Goal: Information Seeking & Learning: Learn about a topic

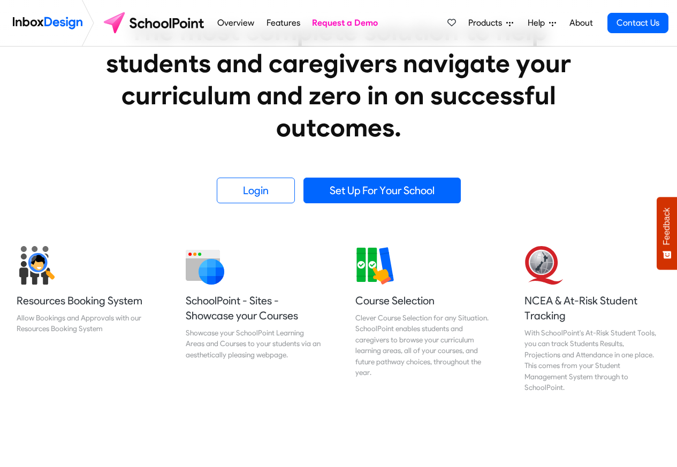
scroll to position [321, 0]
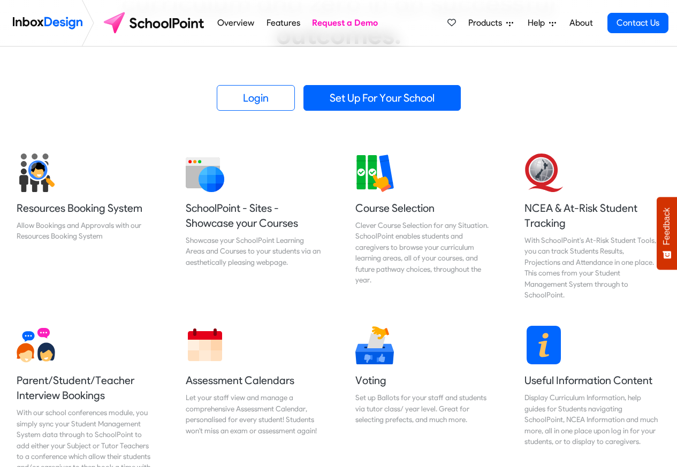
click at [231, 2] on li "Overview" at bounding box center [235, 23] width 49 height 46
click at [261, 2] on li "Features" at bounding box center [282, 23] width 45 height 46
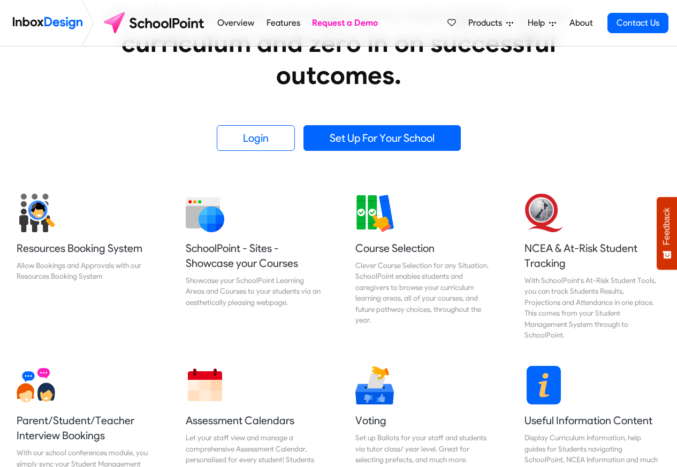
scroll to position [0, 0]
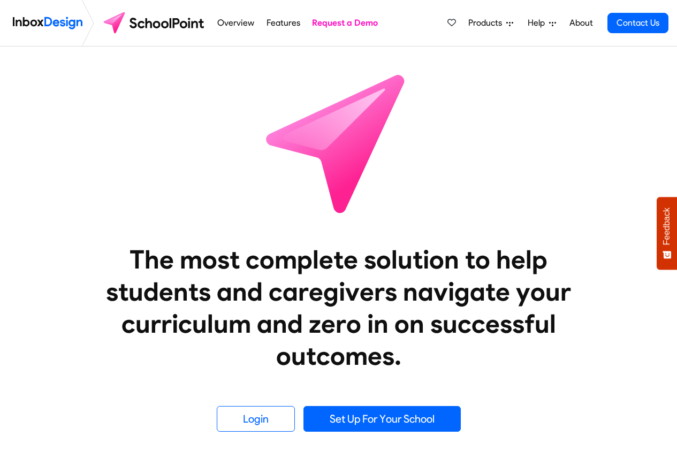
click at [257, 3] on li "Overview" at bounding box center [235, 23] width 49 height 46
click at [287, 3] on li "Features" at bounding box center [282, 23] width 45 height 46
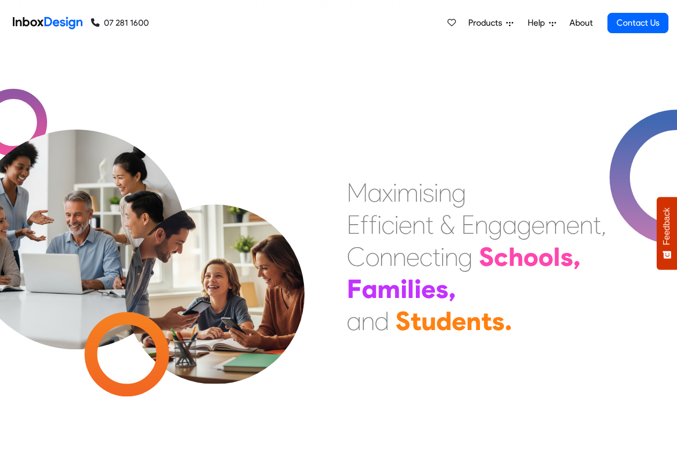
click at [490, 2] on div "Products Mobile APP Pricing Free Webinars & Training Browse all Features Login …" at bounding box center [555, 23] width 226 height 46
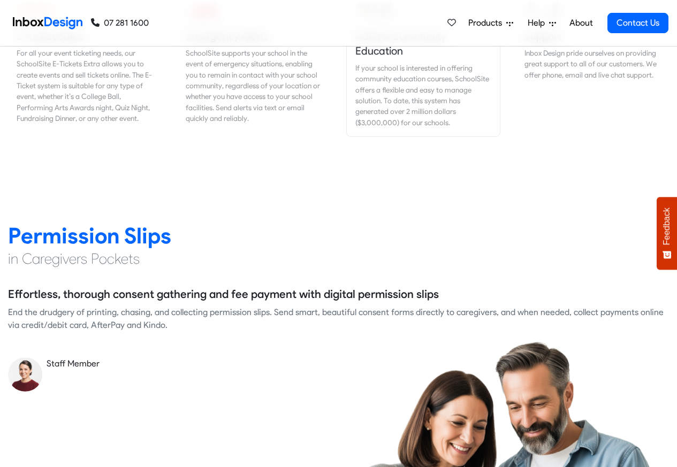
scroll to position [1348, 0]
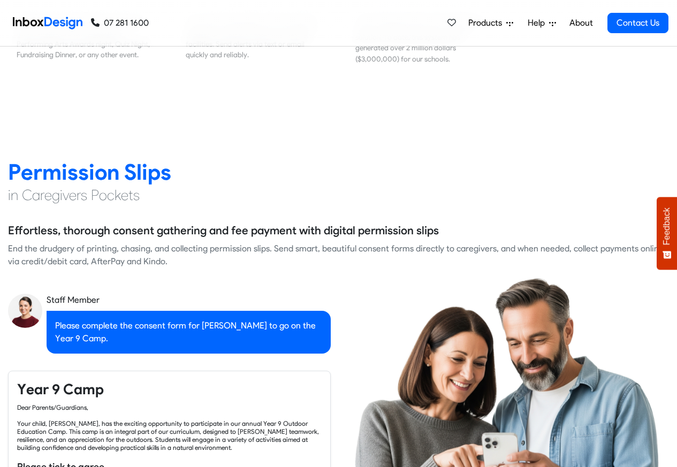
checkbox input "true"
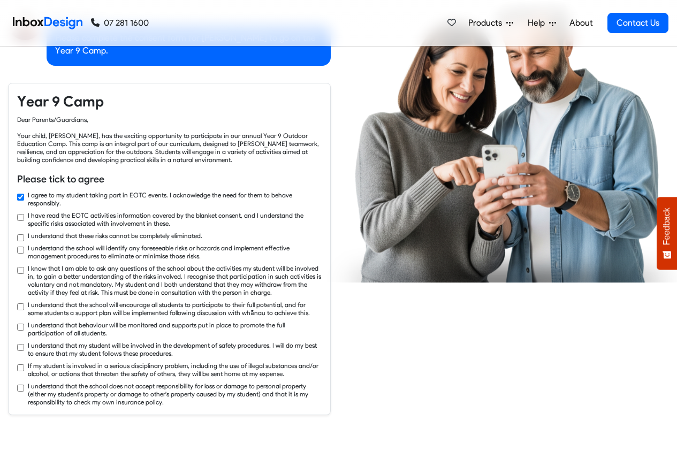
checkbox input "true"
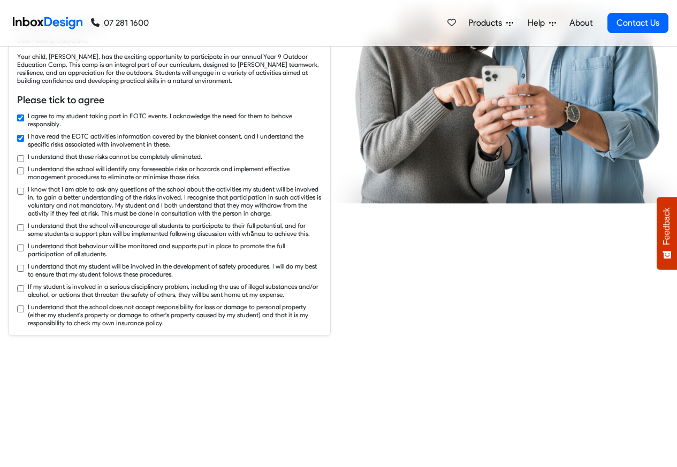
checkbox input "true"
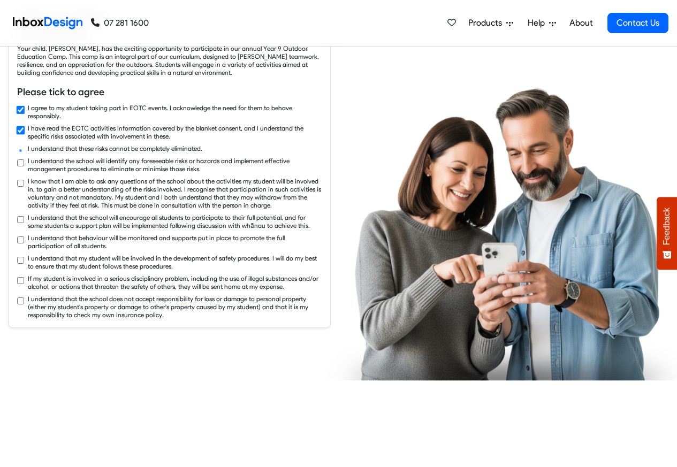
checkbox input "true"
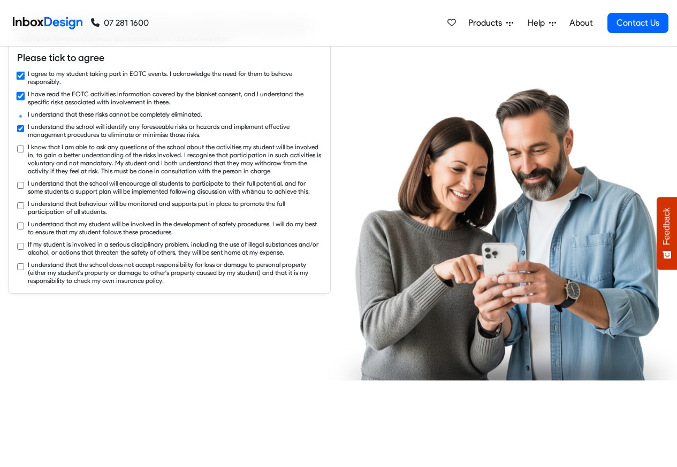
checkbox input "true"
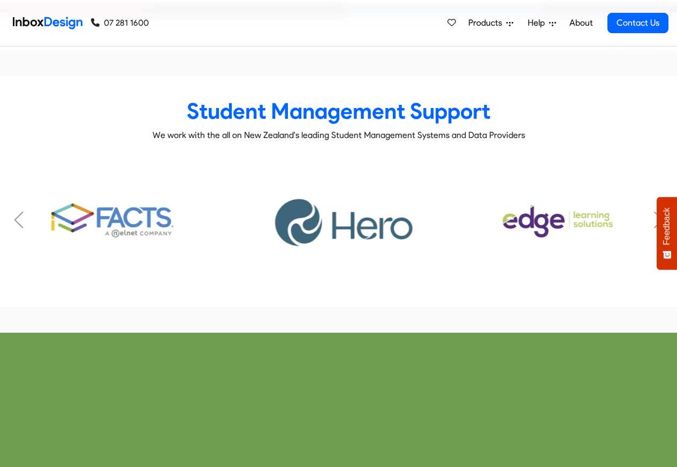
scroll to position [3594, 0]
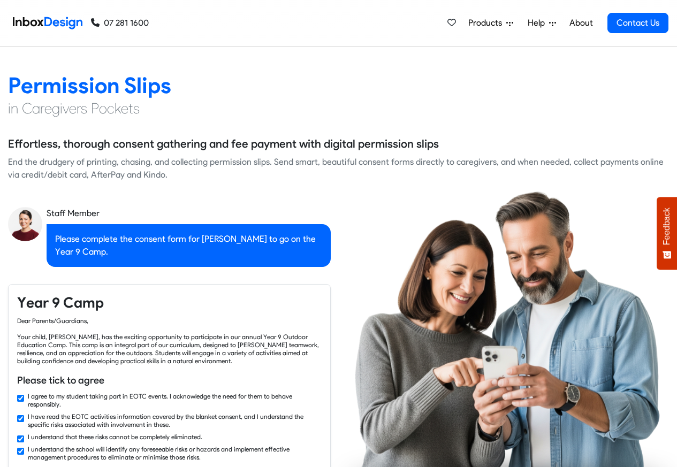
checkbox input "false"
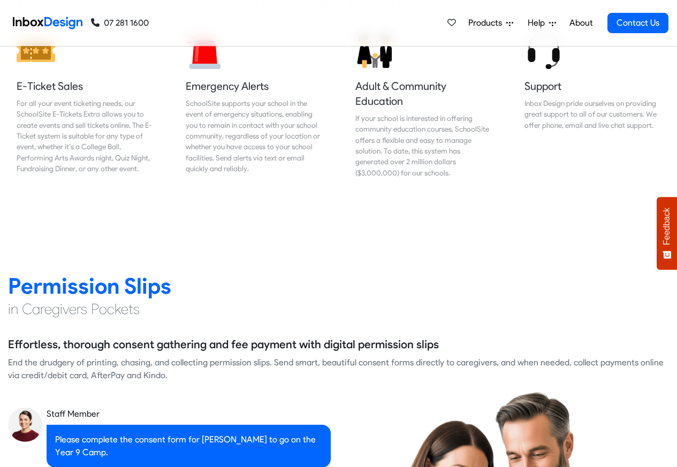
checkbox input "false"
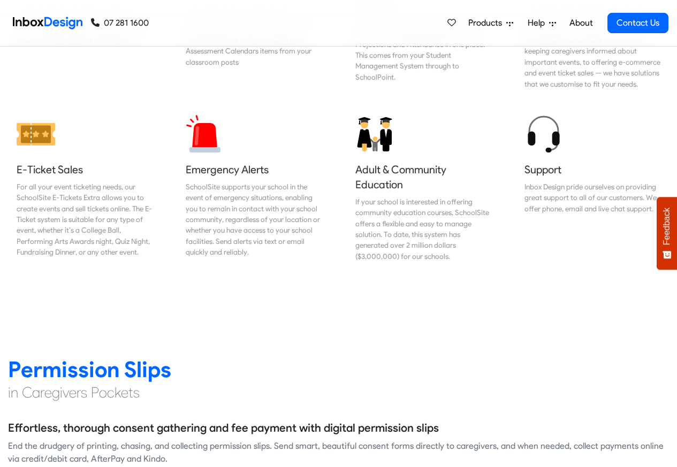
checkbox input "false"
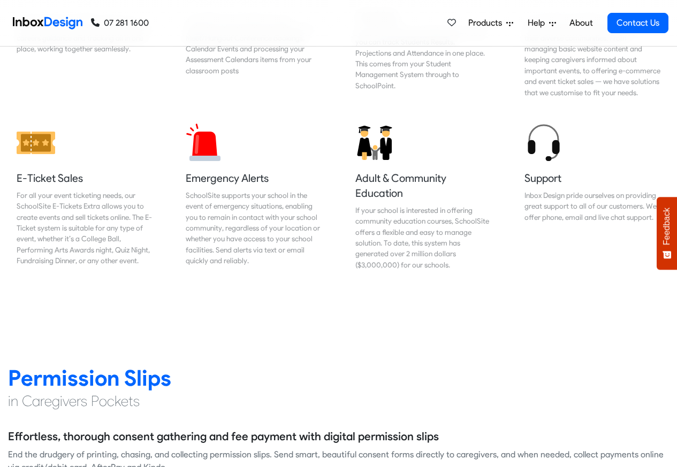
checkbox input "false"
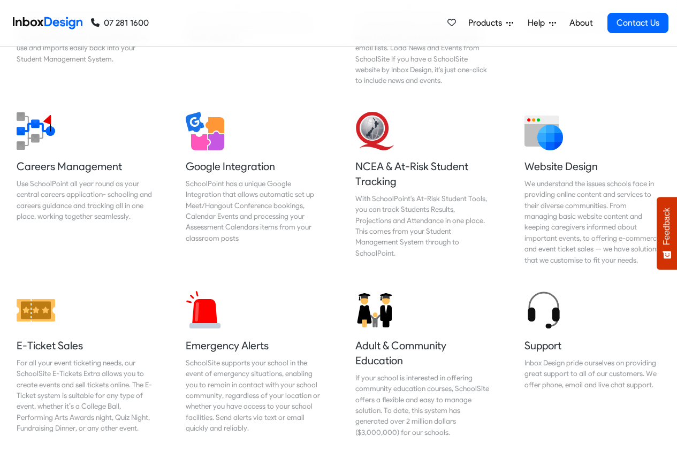
checkbox input "false"
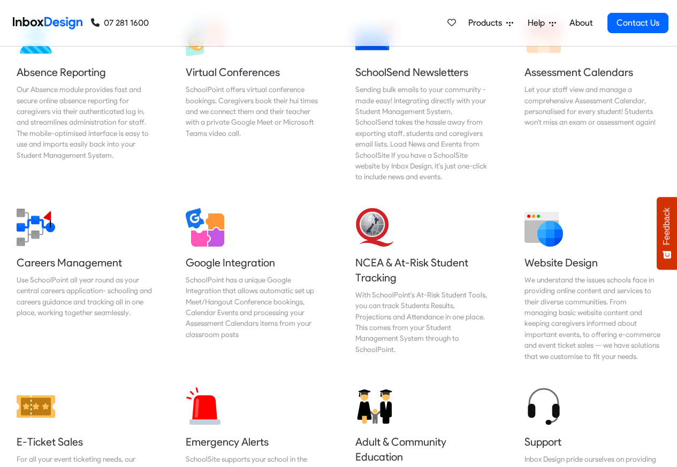
checkbox input "false"
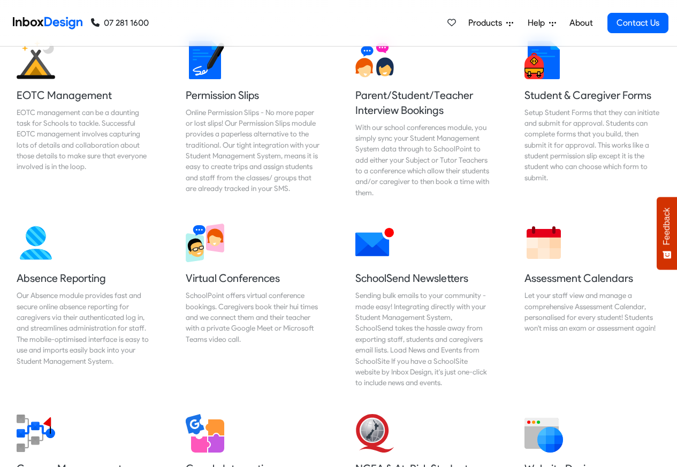
checkbox input "false"
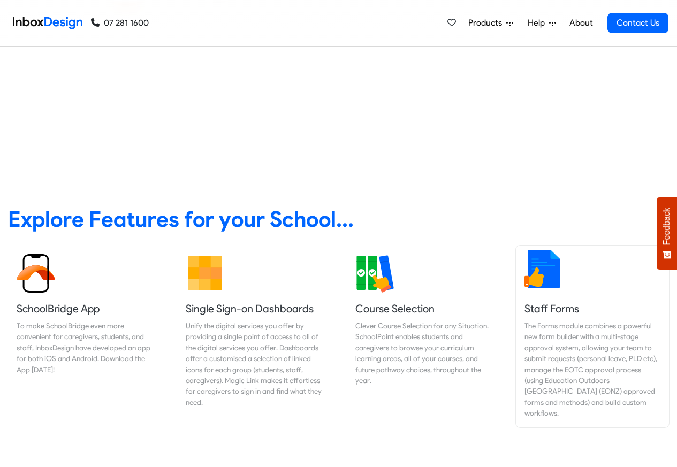
scroll to position [0, 0]
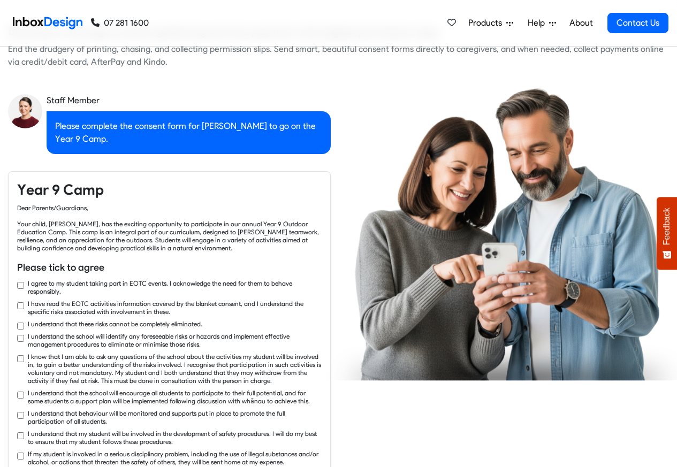
checkbox input "true"
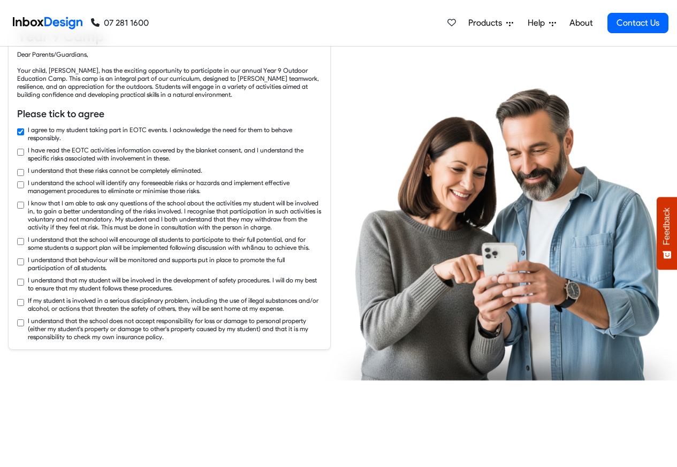
checkbox input "true"
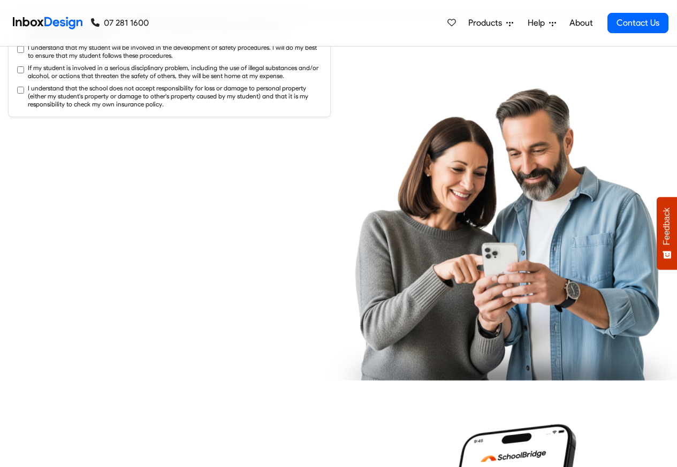
checkbox input "true"
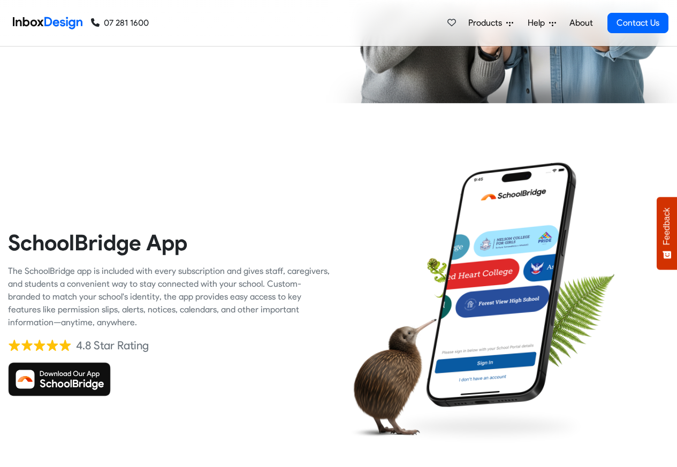
checkbox input "true"
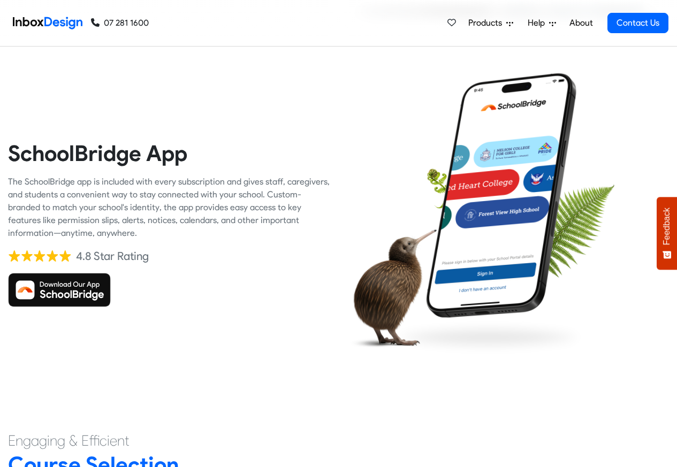
checkbox input "true"
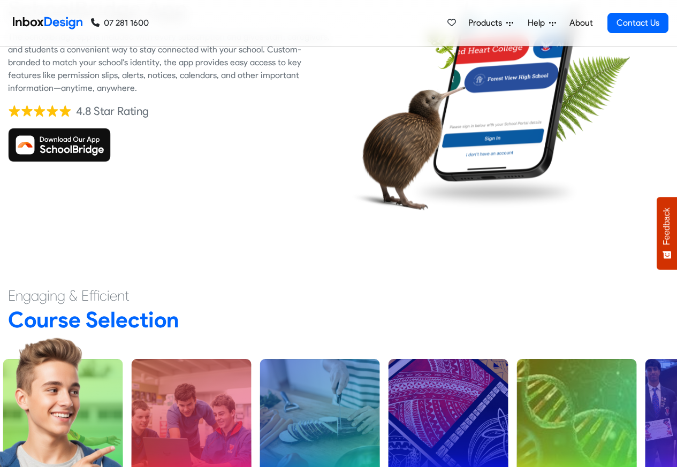
checkbox input "true"
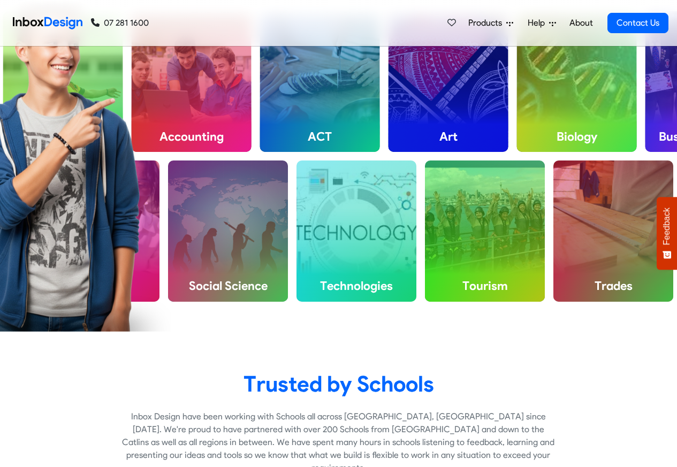
checkbox input "true"
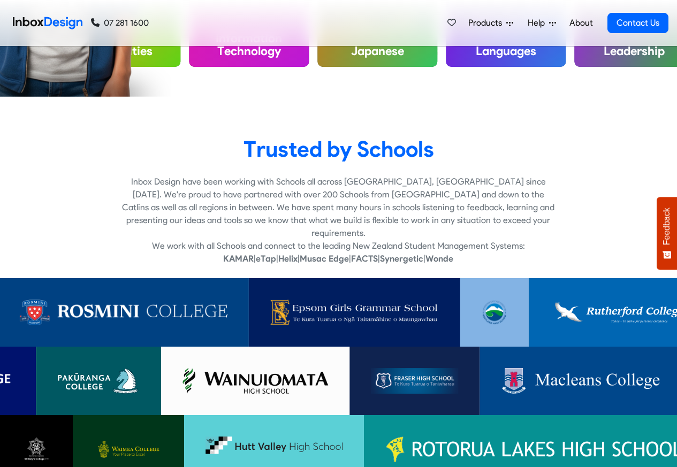
scroll to position [3209, 0]
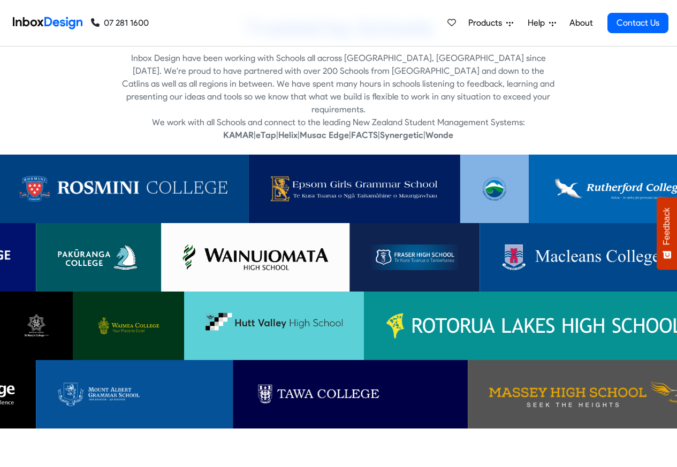
checkbox input "true"
